Goal: Task Accomplishment & Management: Manage account settings

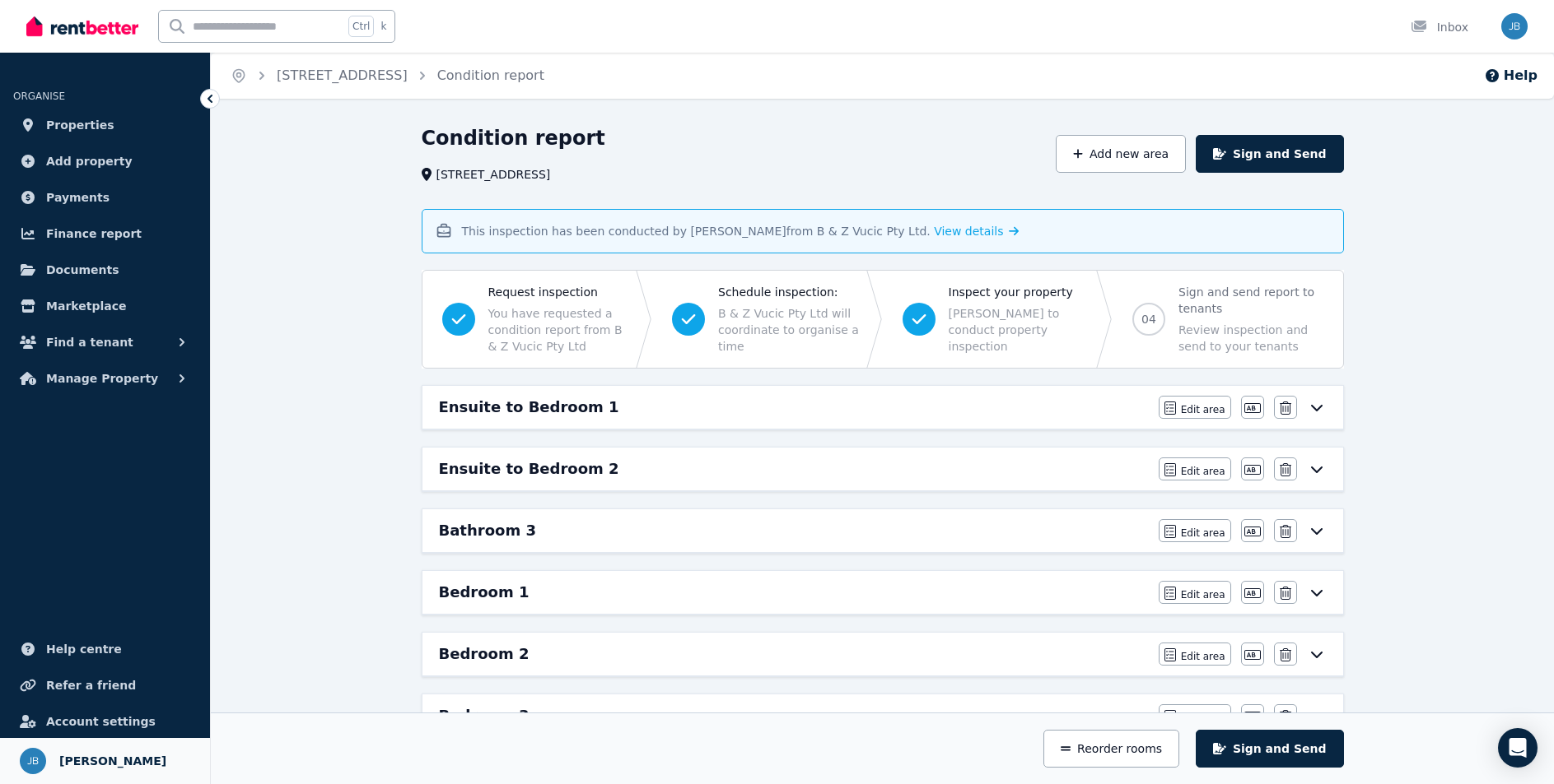
click at [122, 760] on span "[PERSON_NAME]" at bounding box center [112, 761] width 107 height 20
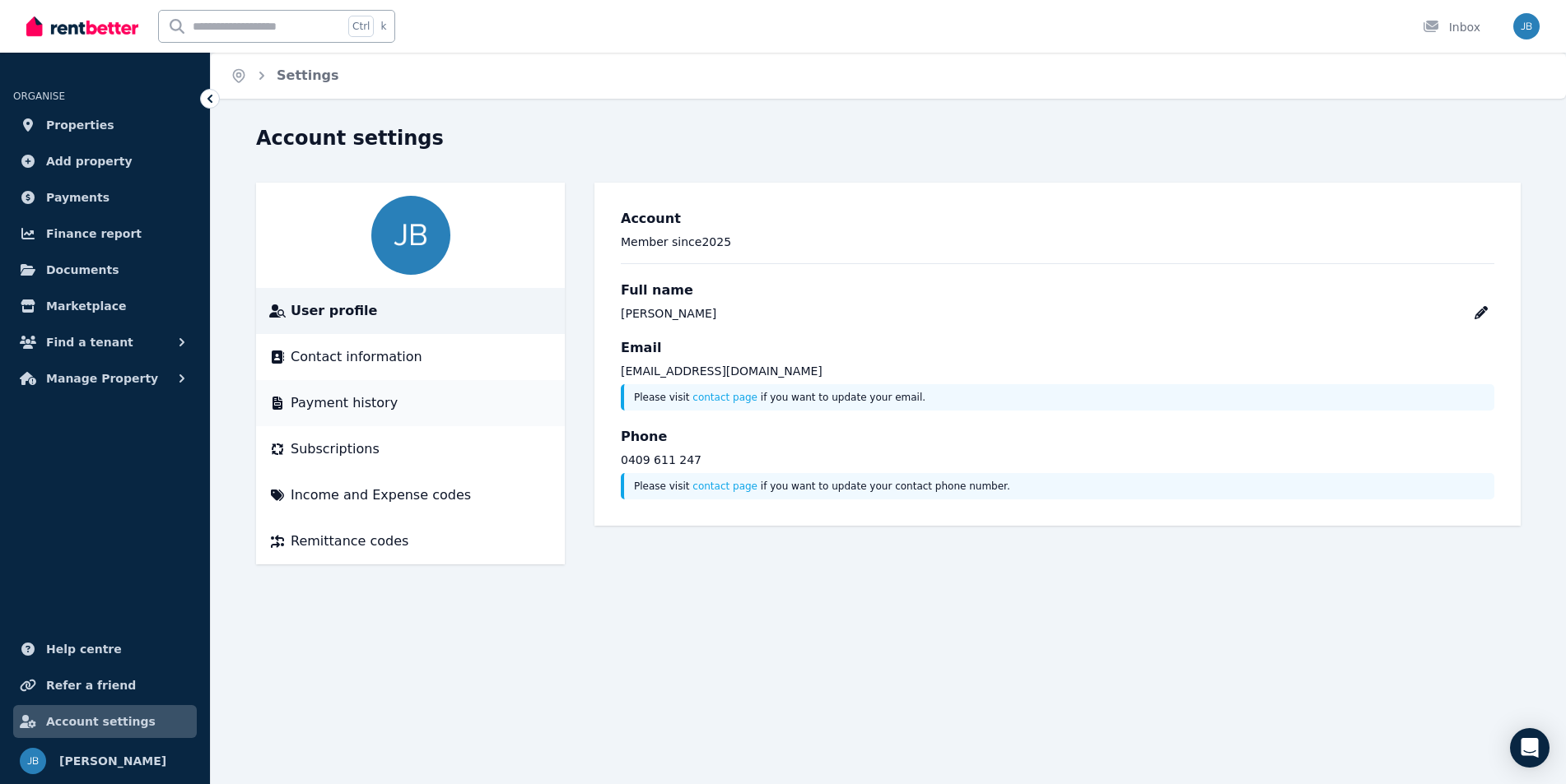
click at [367, 392] on li "Payment history" at bounding box center [411, 403] width 309 height 46
click at [314, 395] on span "Payment history" at bounding box center [344, 403] width 107 height 20
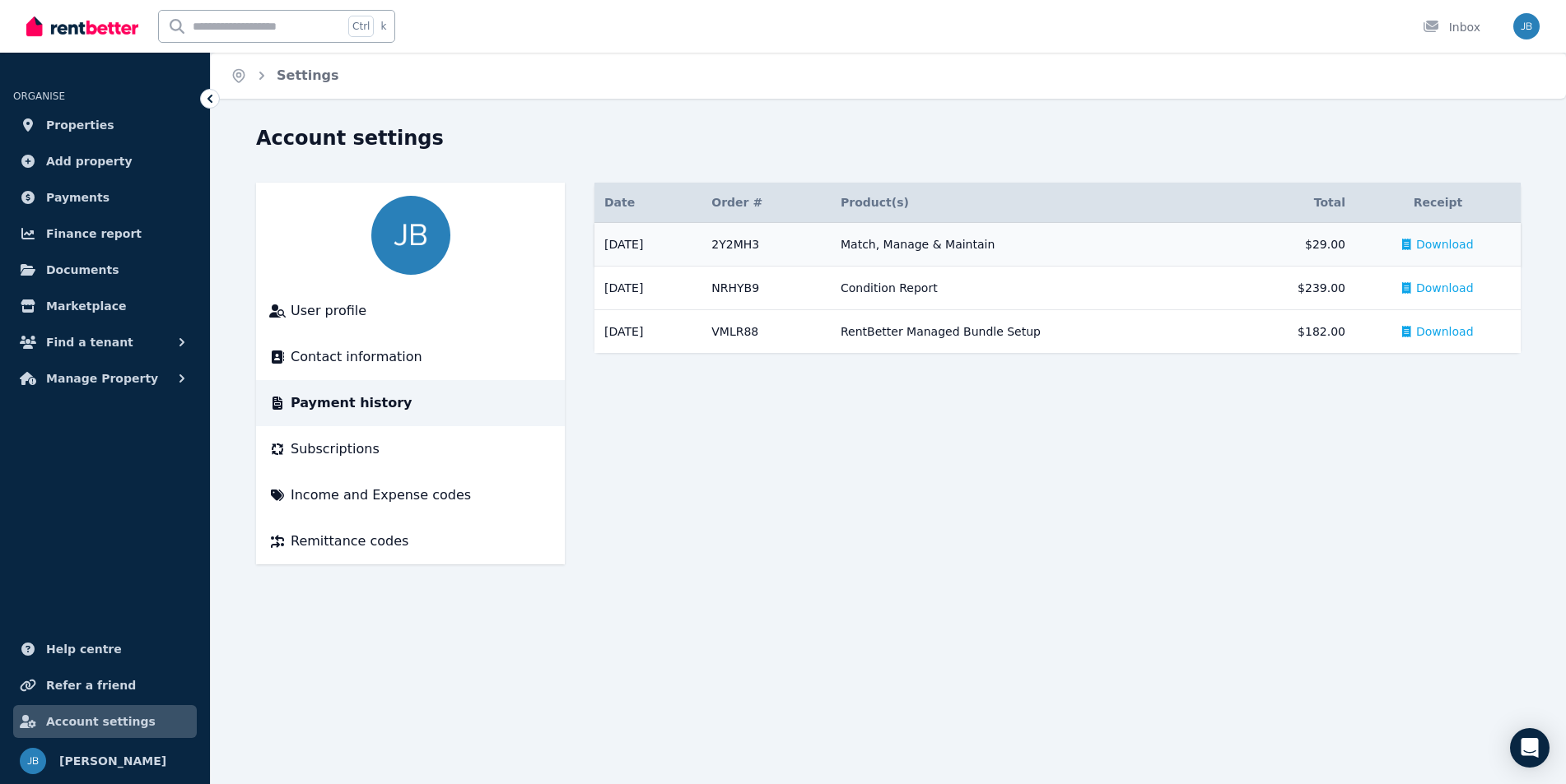
click at [1448, 239] on span "Download" at bounding box center [1445, 244] width 58 height 17
click at [1522, 26] on img "button" at bounding box center [1526, 26] width 26 height 26
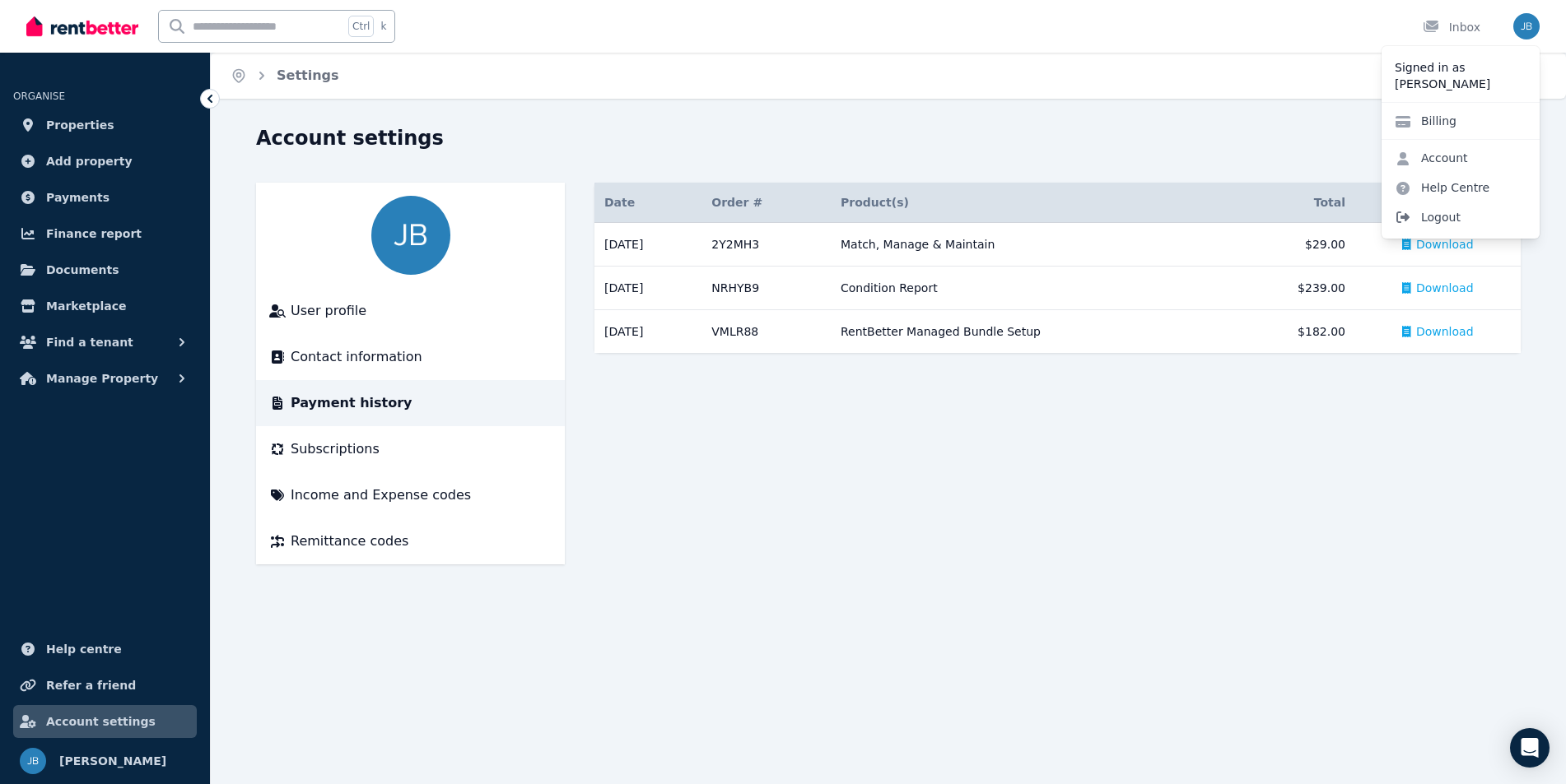
click at [1429, 217] on span "Logout" at bounding box center [1460, 217] width 158 height 30
